Goal: Information Seeking & Learning: Learn about a topic

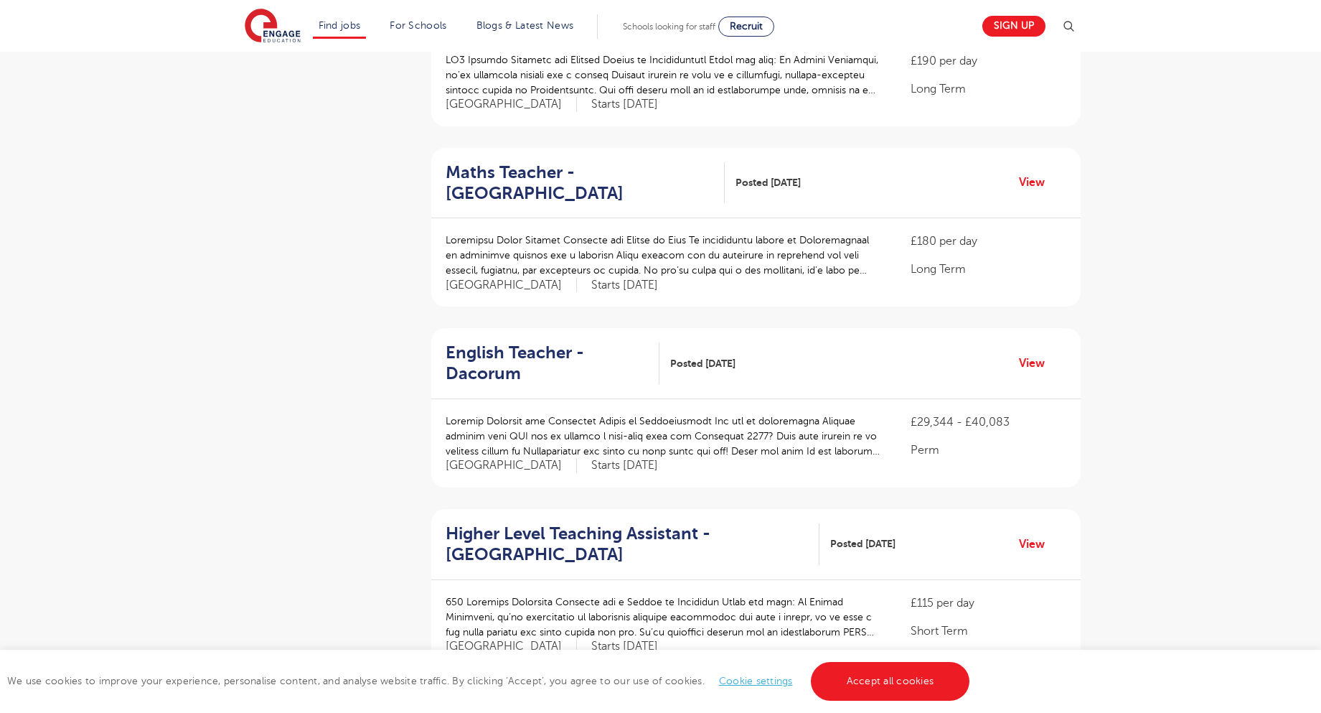
scroll to position [1650, 0]
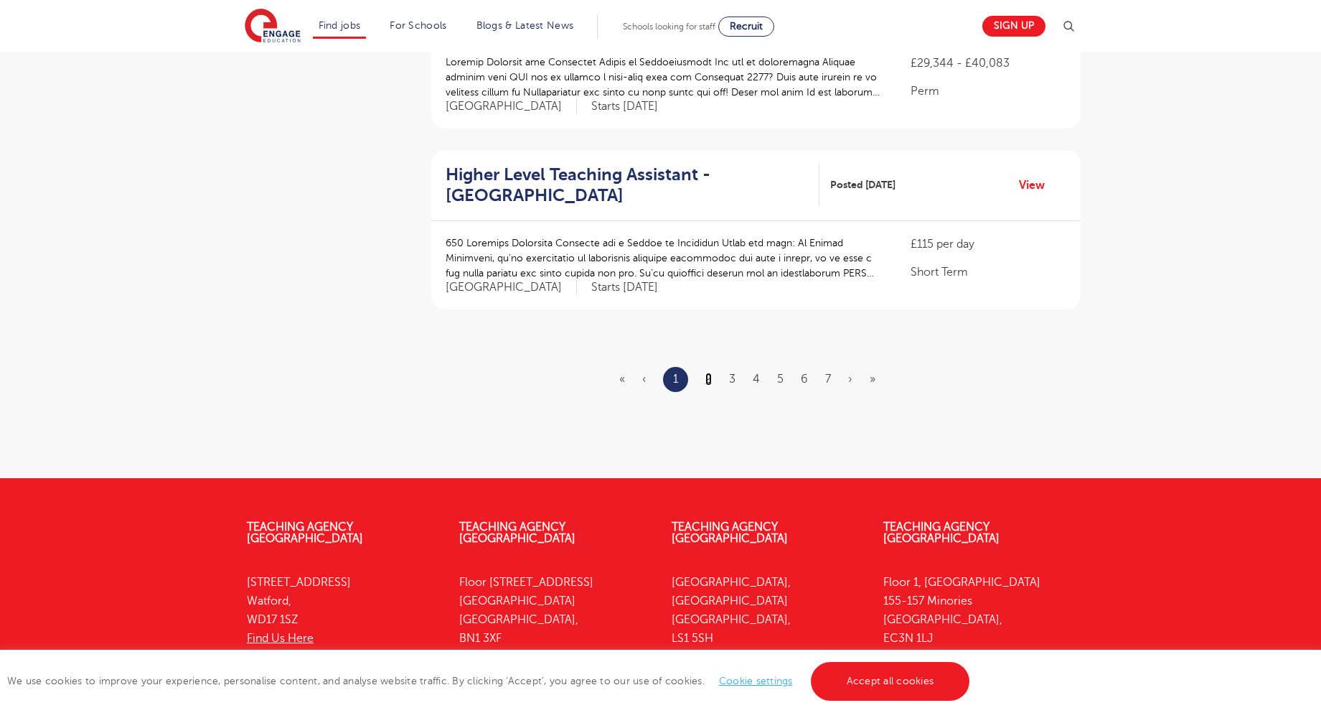
click at [705, 372] on link "2" at bounding box center [708, 378] width 6 height 13
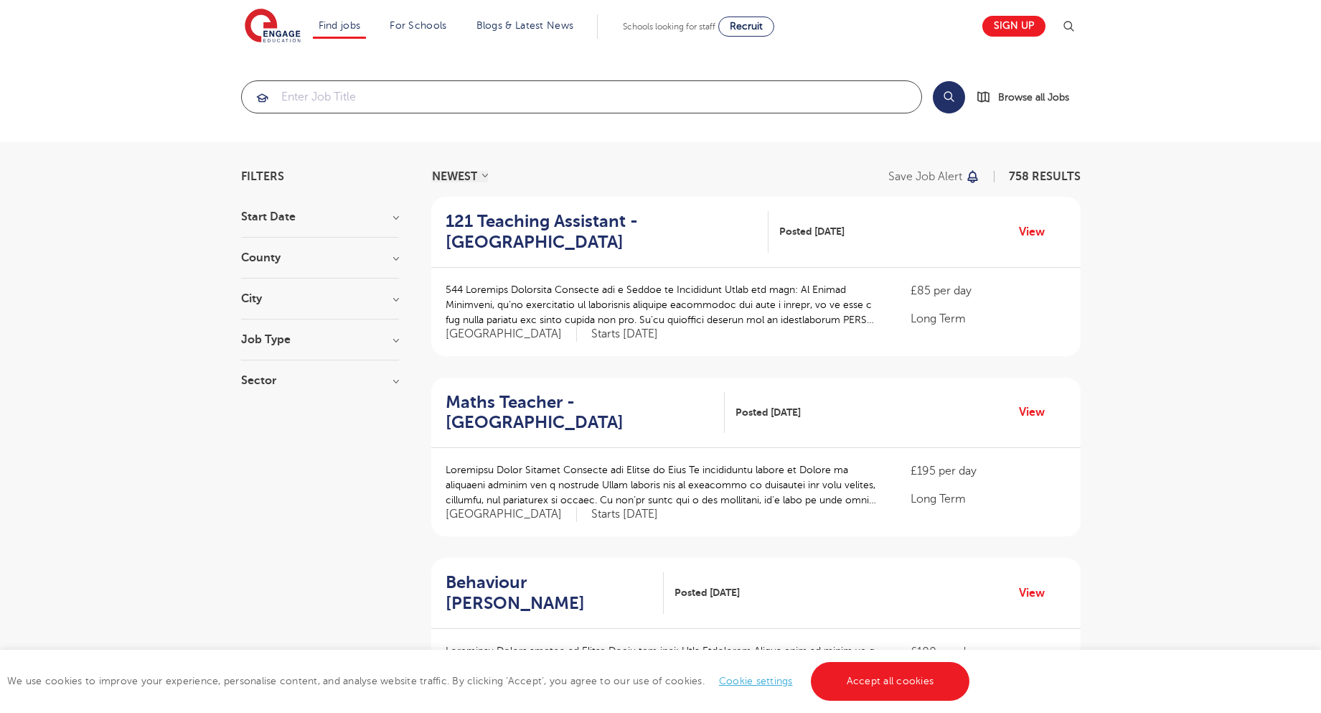
click at [330, 94] on input "search" at bounding box center [582, 97] width 680 height 32
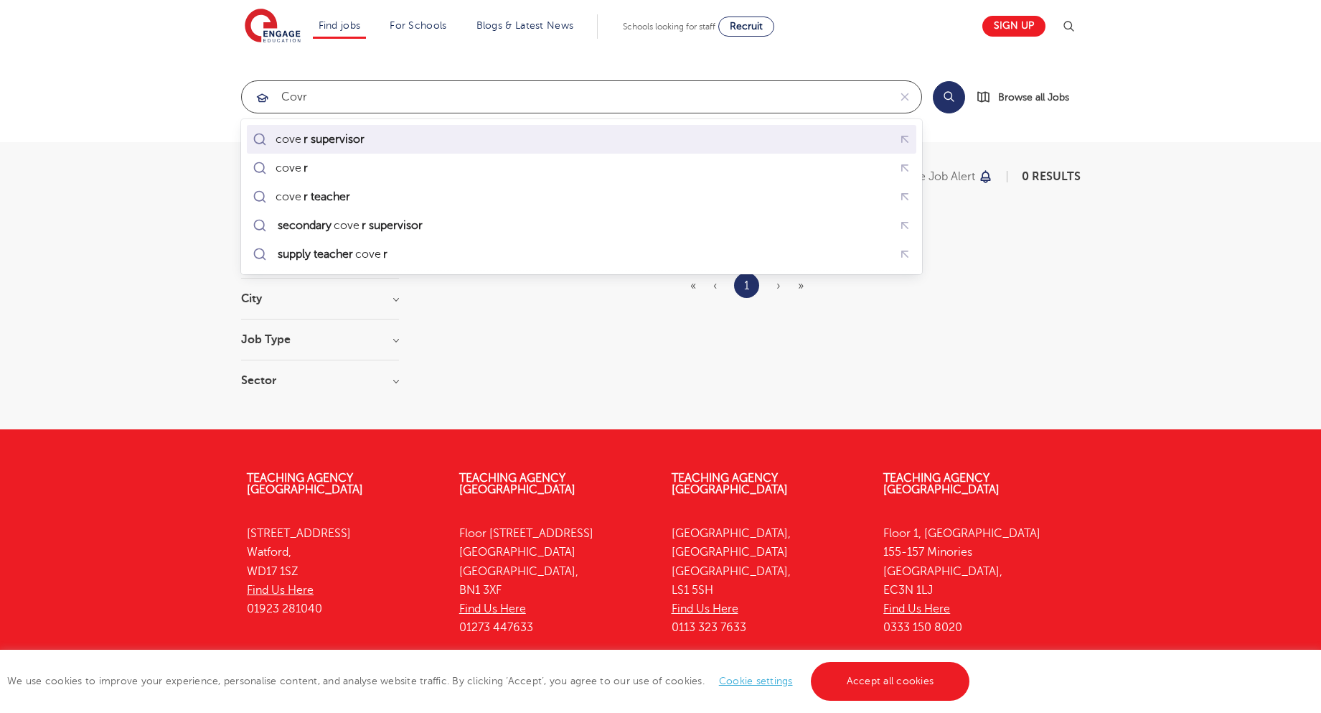
click at [373, 138] on div "cove r supervisor" at bounding box center [582, 139] width 664 height 22
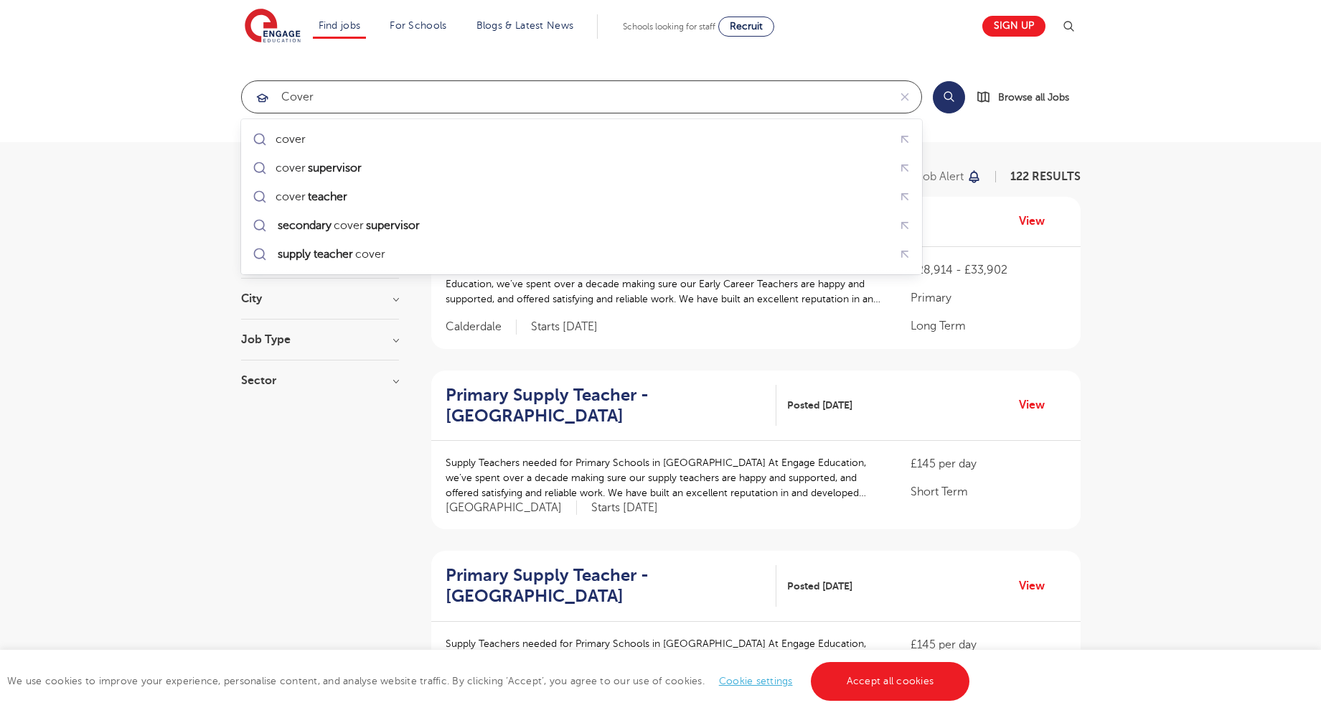
click button "Submit" at bounding box center [0, 0] width 0 height 0
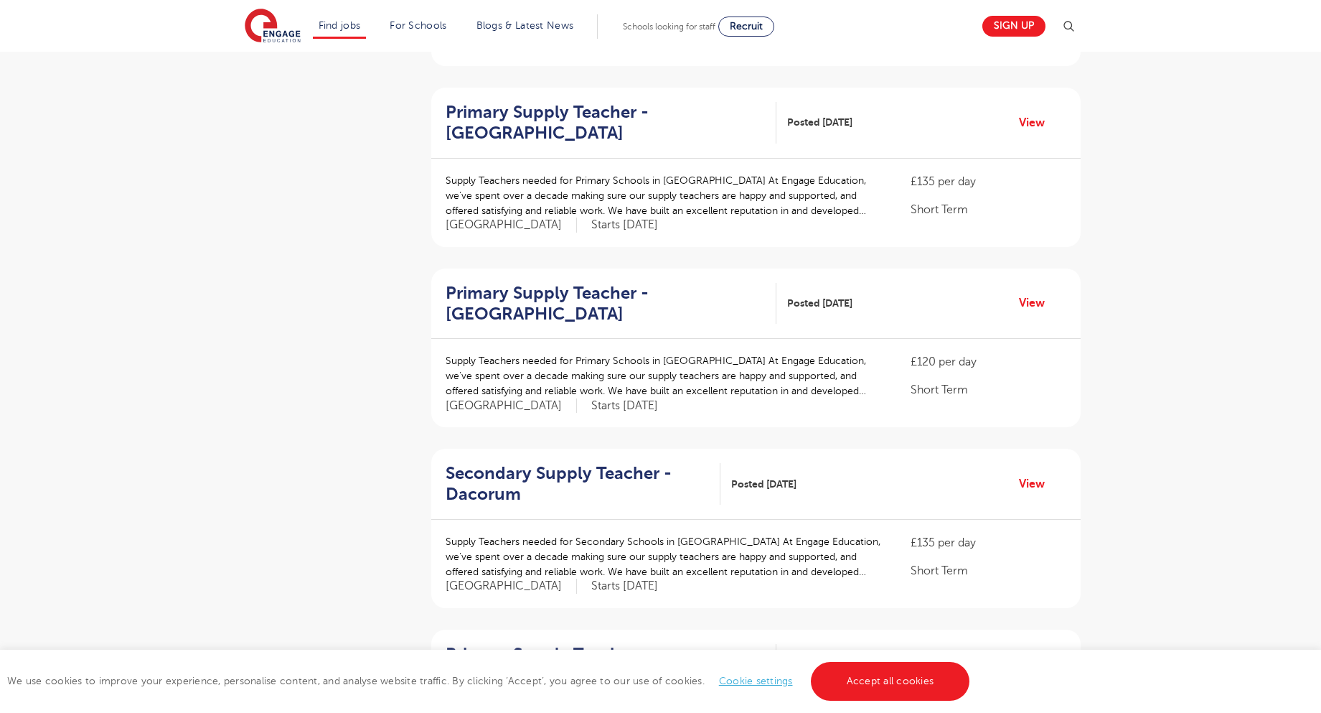
scroll to position [1435, 0]
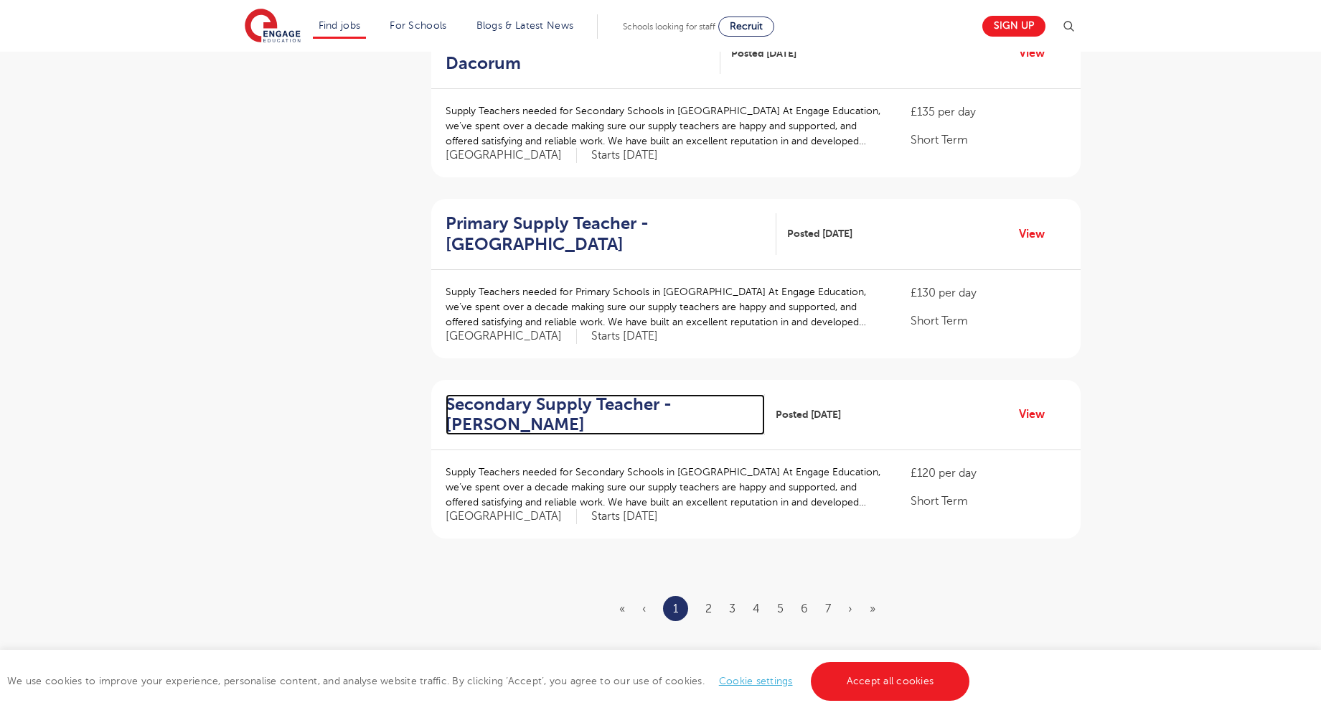
click at [601, 405] on h2 "Secondary Supply Teacher - Sutton" at bounding box center [600, 415] width 309 height 42
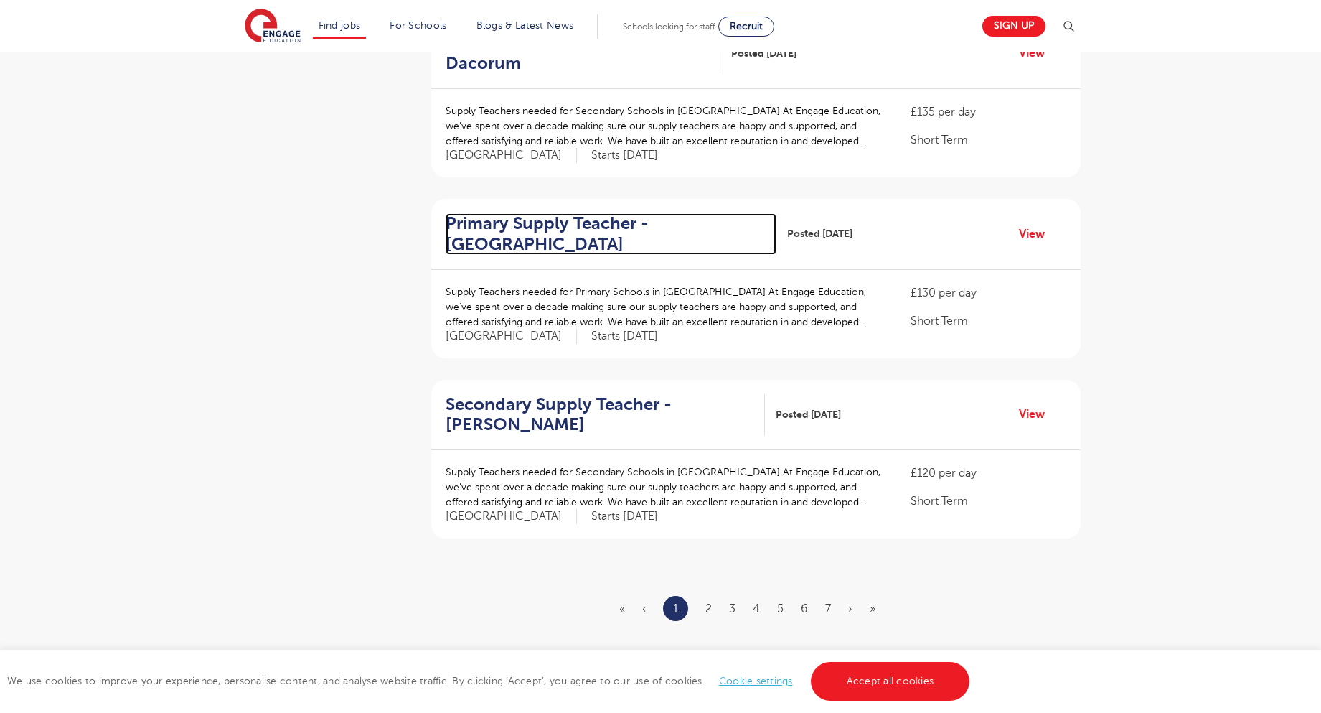
click at [507, 225] on h2 "Primary Supply Teacher - Elmbridge" at bounding box center [605, 234] width 319 height 42
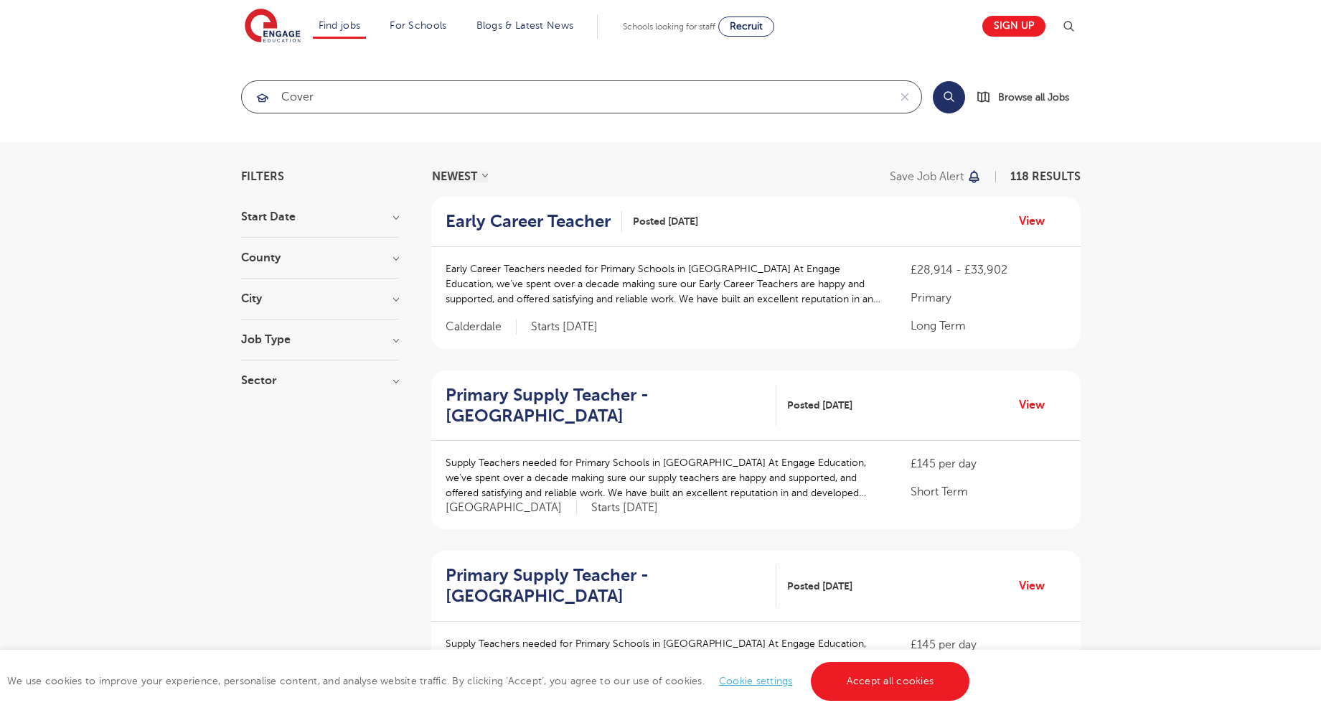
click at [443, 98] on input "cover" at bounding box center [565, 97] width 647 height 32
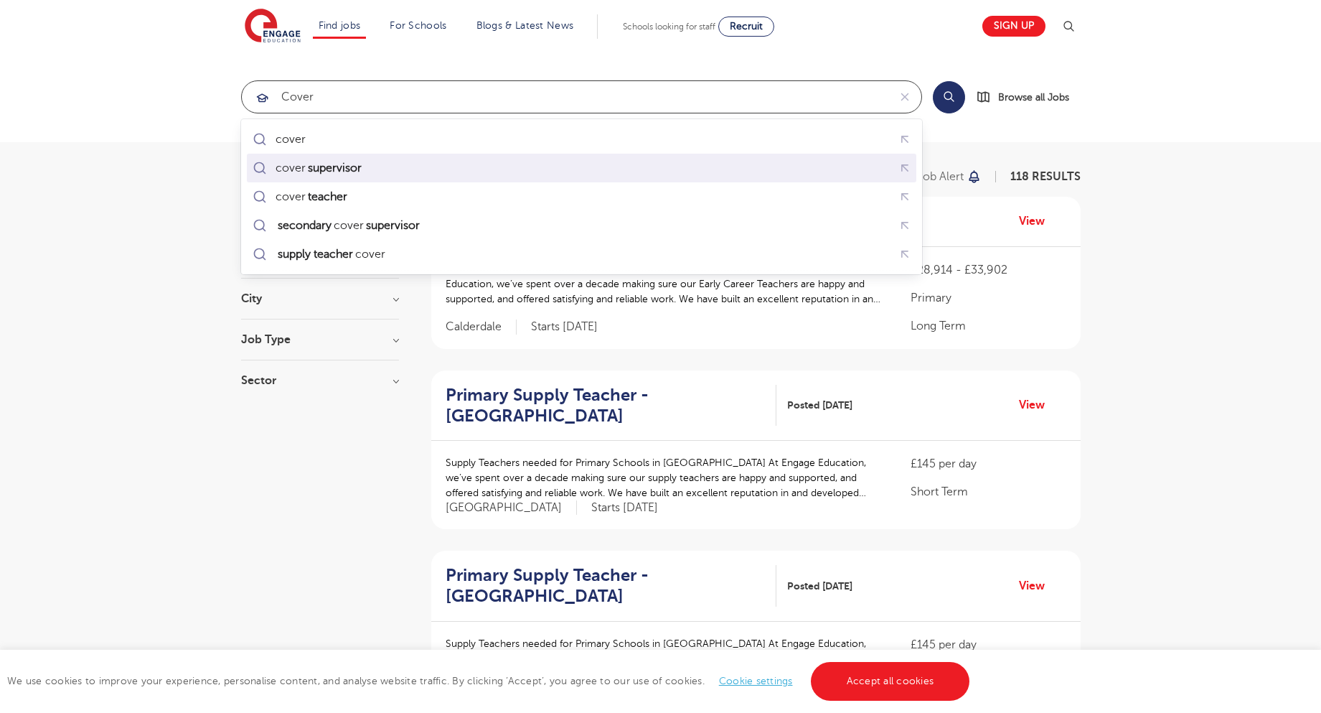
click at [364, 170] on mark "supervisor" at bounding box center [335, 167] width 58 height 17
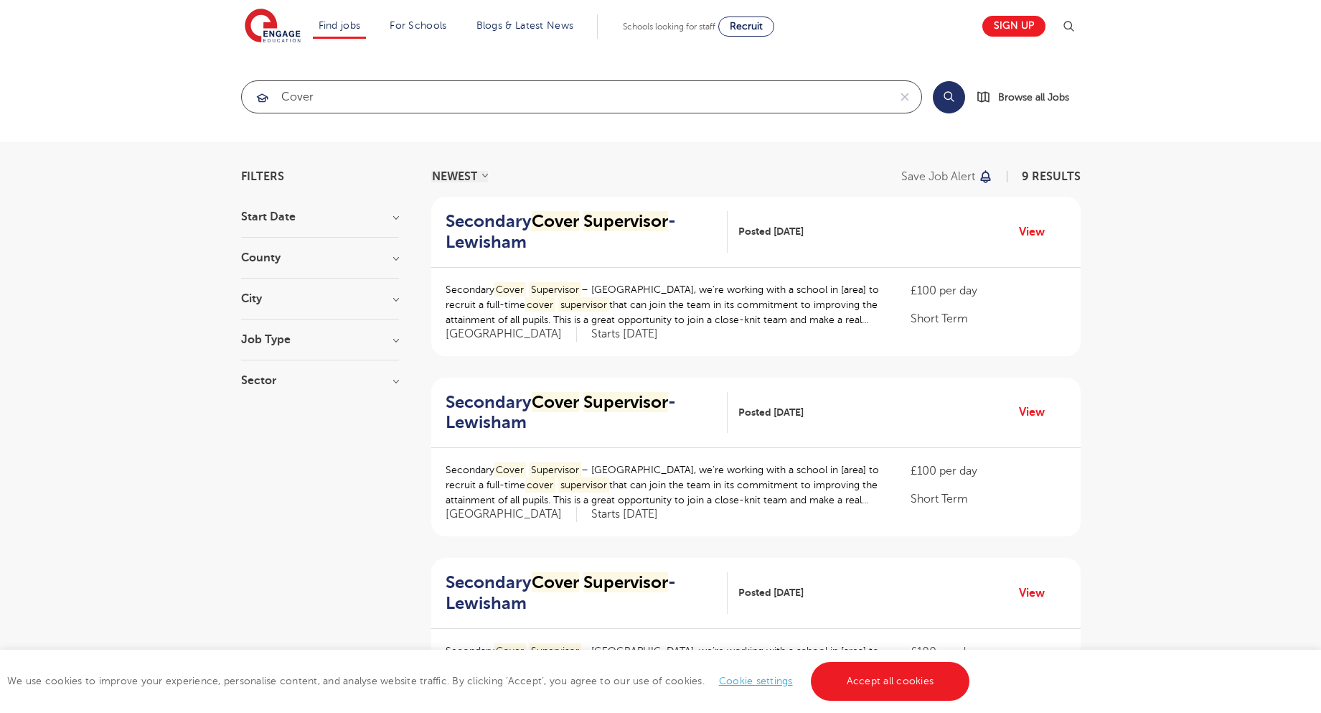
type input "cover supervisor"
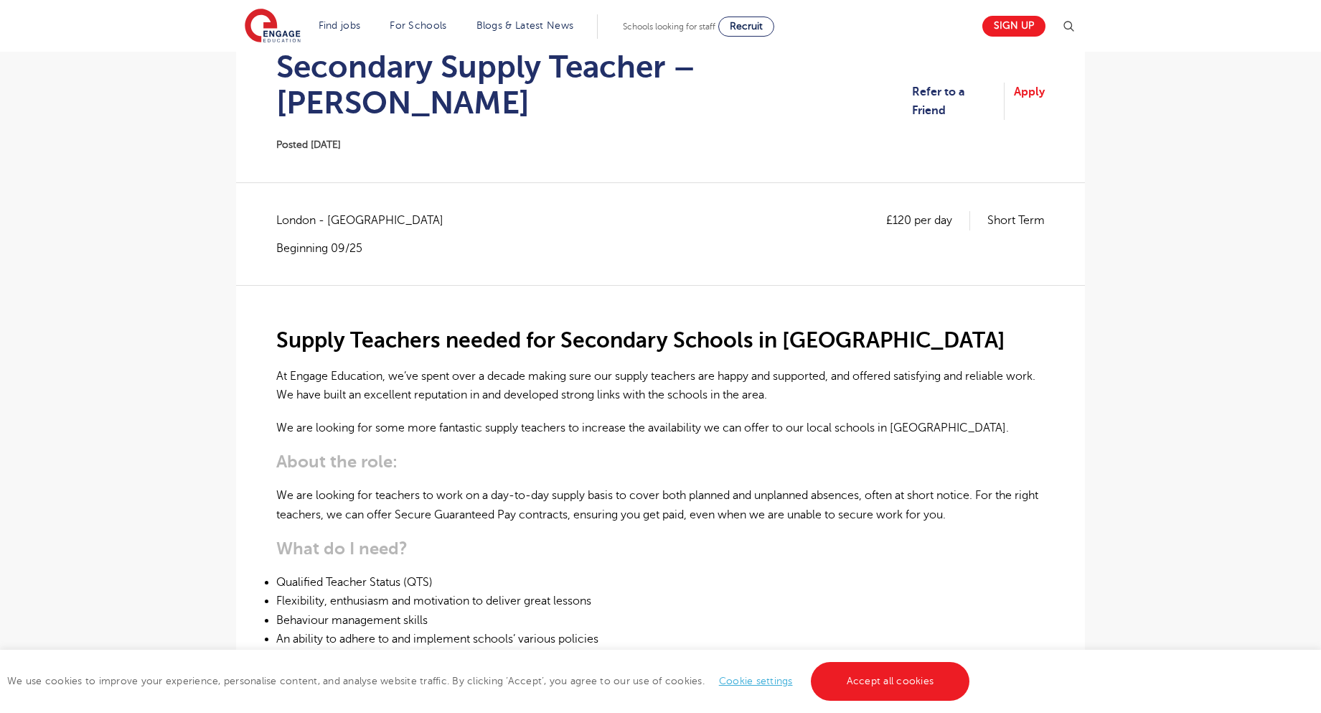
scroll to position [215, 0]
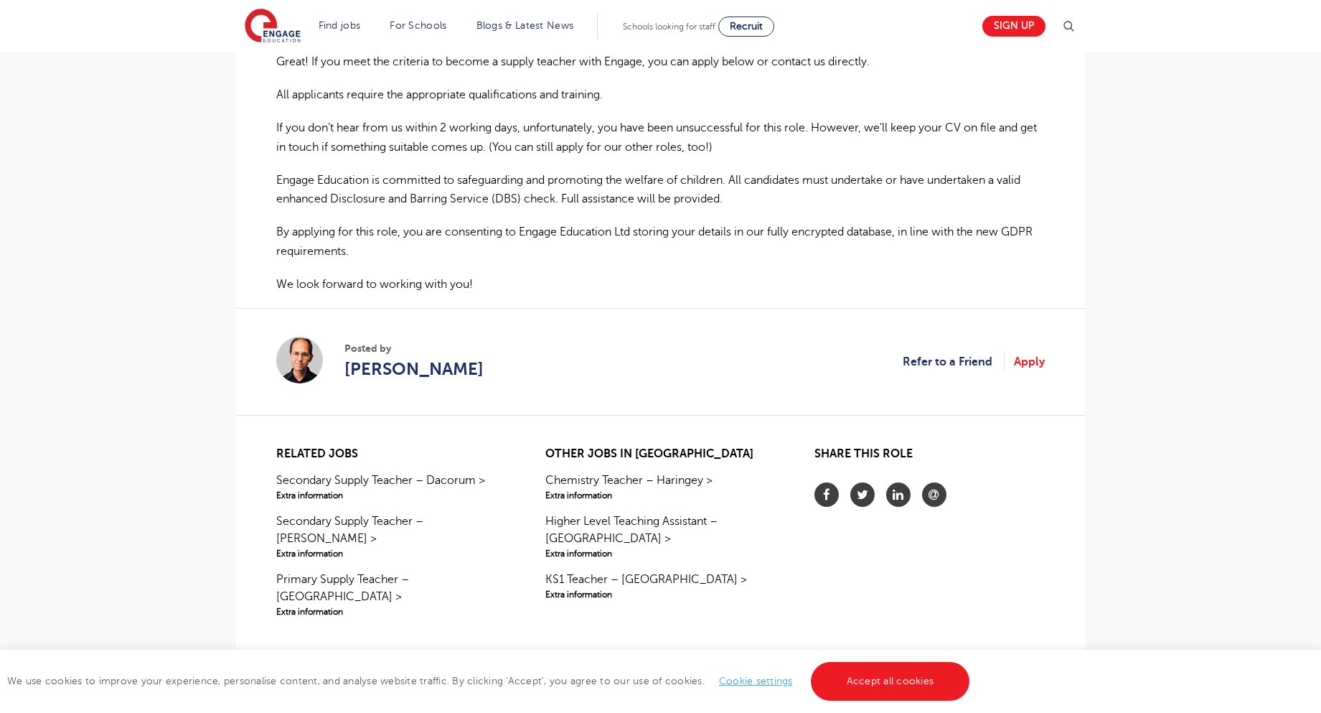
scroll to position [1005, 0]
